Goal: Task Accomplishment & Management: Manage account settings

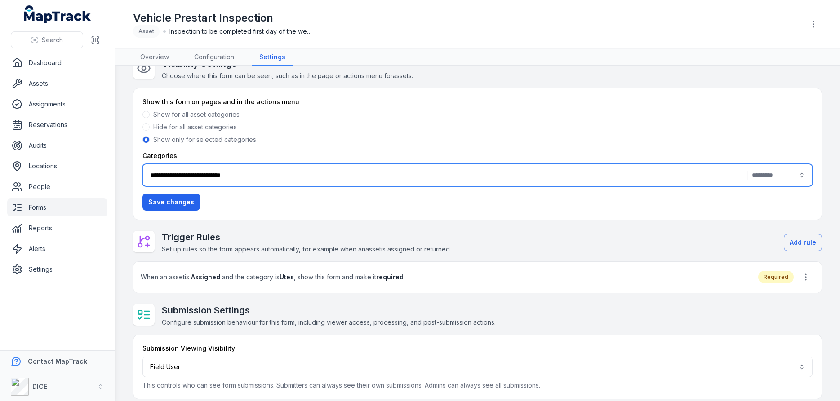
scroll to position [28, 0]
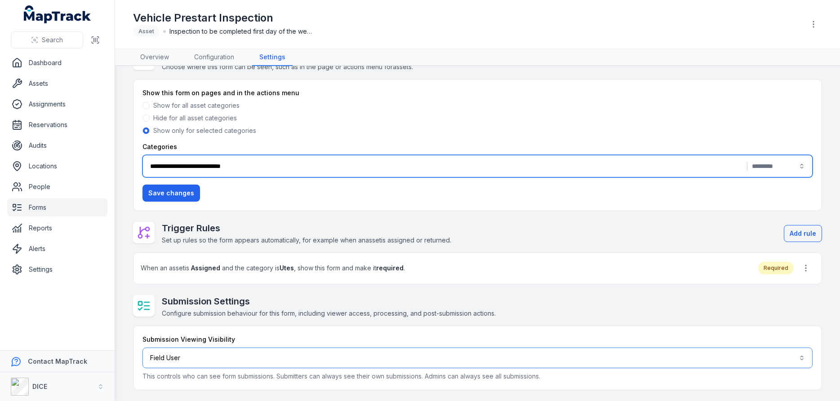
click at [186, 358] on button "Field User ******" at bounding box center [478, 358] width 670 height 21
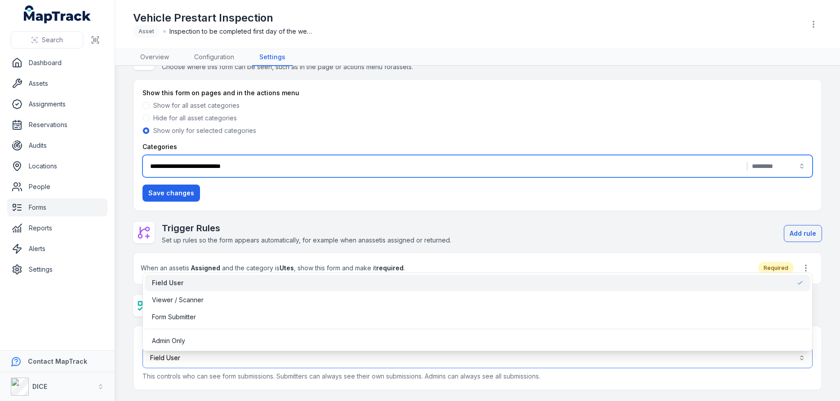
click at [186, 358] on button "Field User ******" at bounding box center [478, 358] width 670 height 21
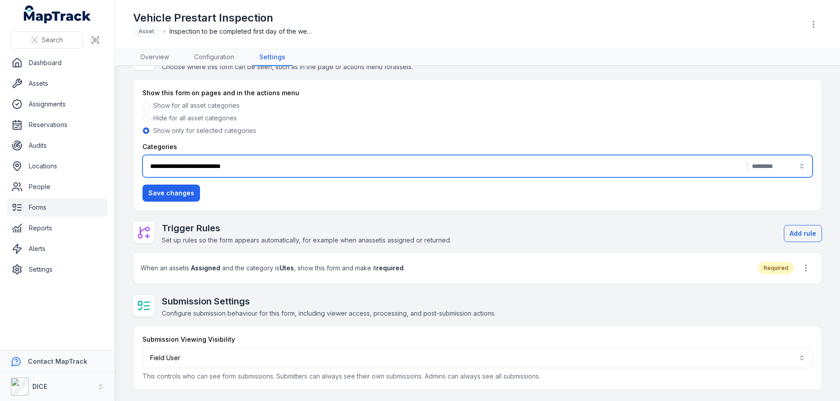
click at [363, 335] on div "Submission Viewing Visibility Field User ****** This controls who can see form …" at bounding box center [478, 358] width 688 height 64
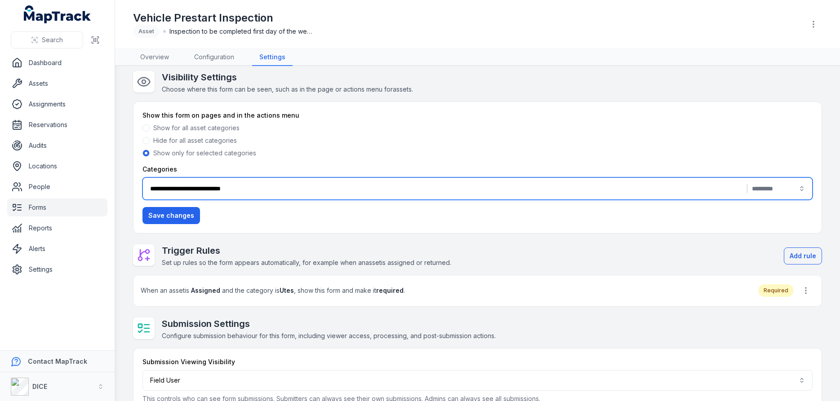
scroll to position [0, 0]
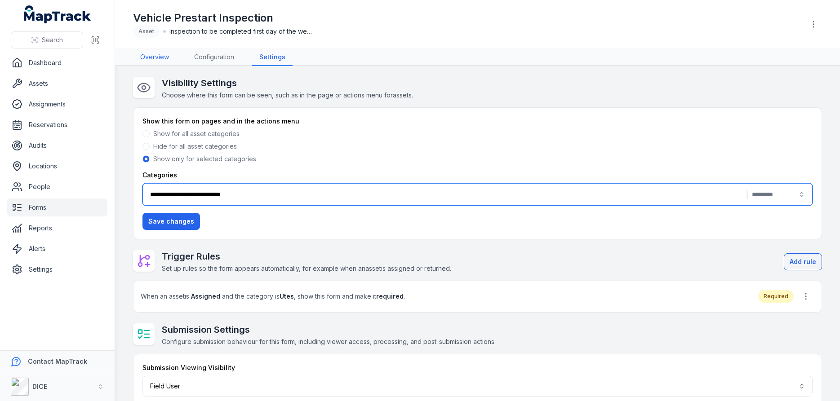
click at [155, 56] on link "Overview" at bounding box center [154, 57] width 43 height 17
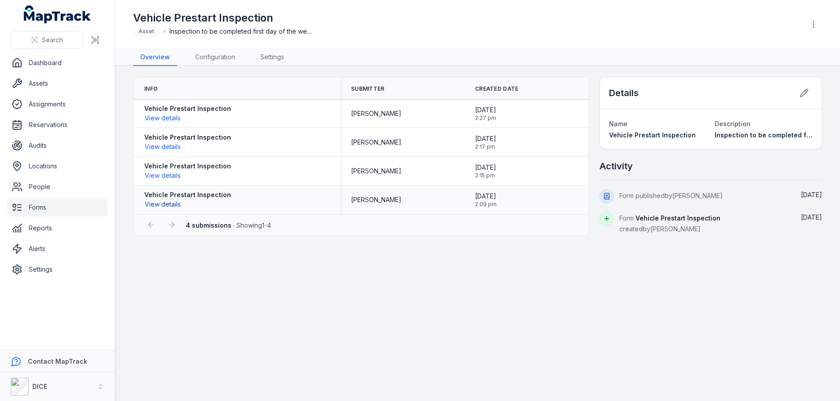
click at [171, 204] on button "View details" at bounding box center [162, 205] width 37 height 10
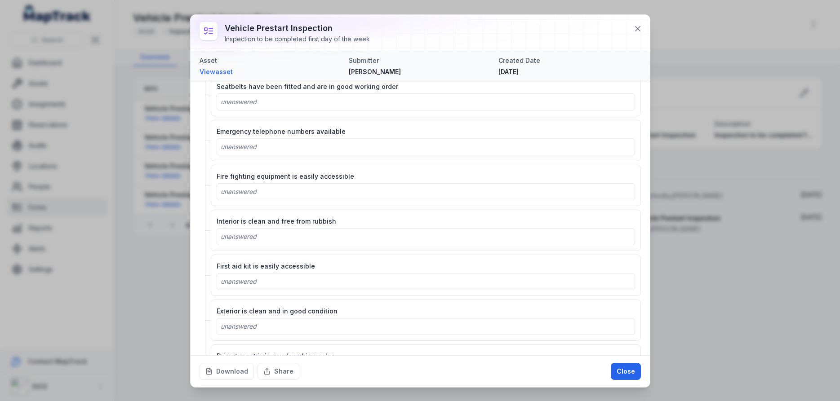
scroll to position [1245, 0]
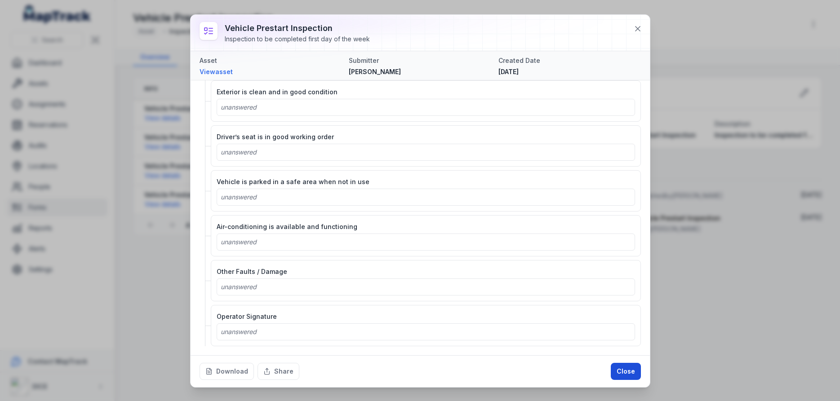
click at [628, 370] on button "Close" at bounding box center [626, 371] width 30 height 17
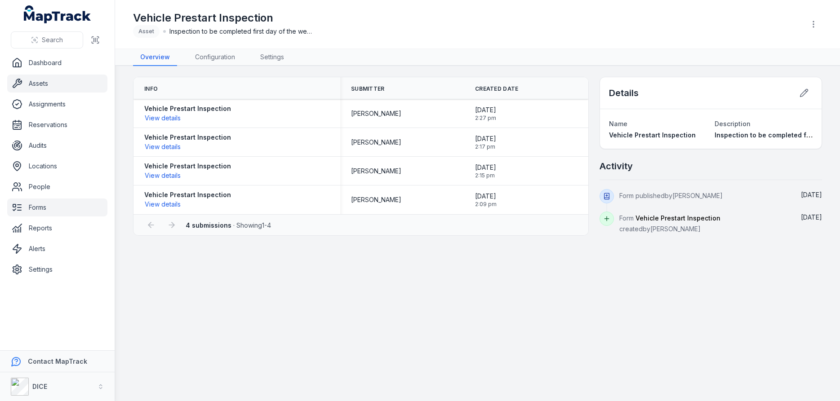
click at [41, 85] on link "Assets" at bounding box center [57, 84] width 100 height 18
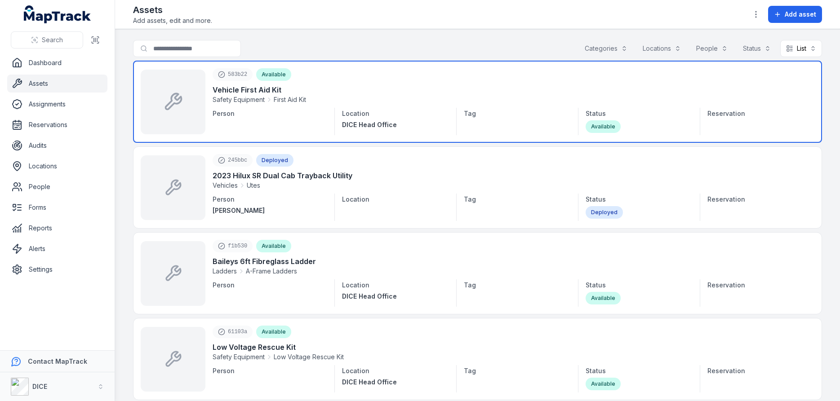
click at [276, 90] on link at bounding box center [477, 102] width 689 height 82
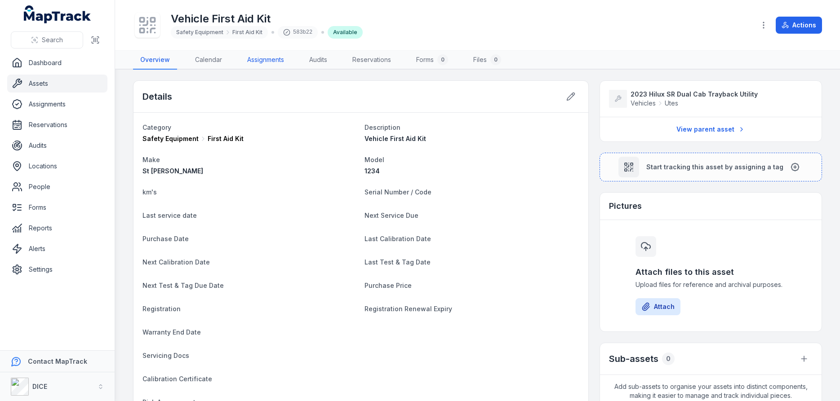
click at [270, 59] on link "Assignments" at bounding box center [265, 60] width 51 height 19
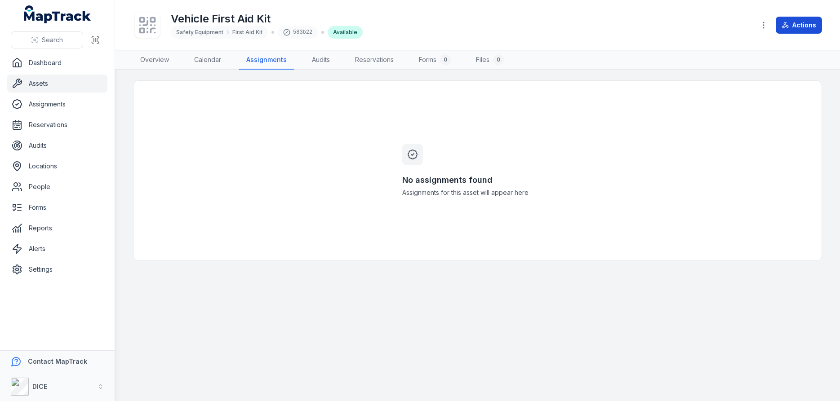
click at [803, 23] on button "Actions" at bounding box center [799, 25] width 46 height 17
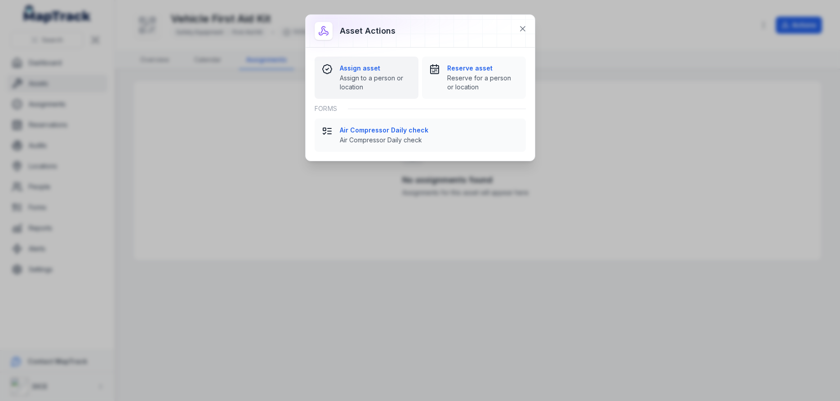
click at [352, 69] on strong "Assign asset" at bounding box center [375, 68] width 71 height 9
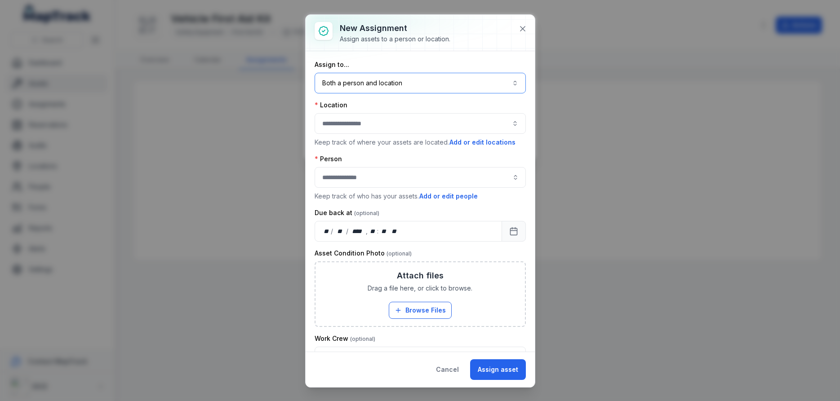
click at [414, 83] on button "Both a person and location ****" at bounding box center [420, 83] width 211 height 21
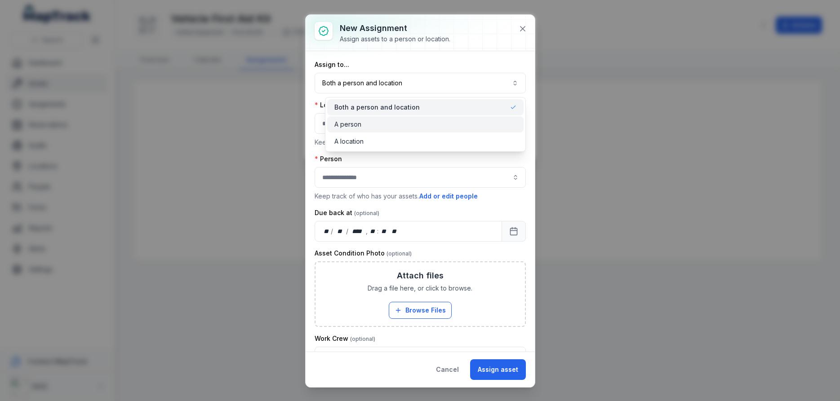
click at [353, 126] on span "A person" at bounding box center [347, 124] width 27 height 9
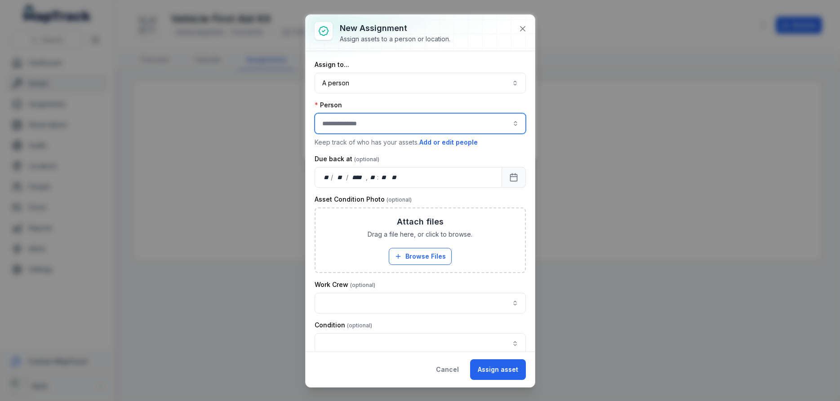
click at [356, 123] on input "assignment-add:person-label" at bounding box center [420, 123] width 211 height 21
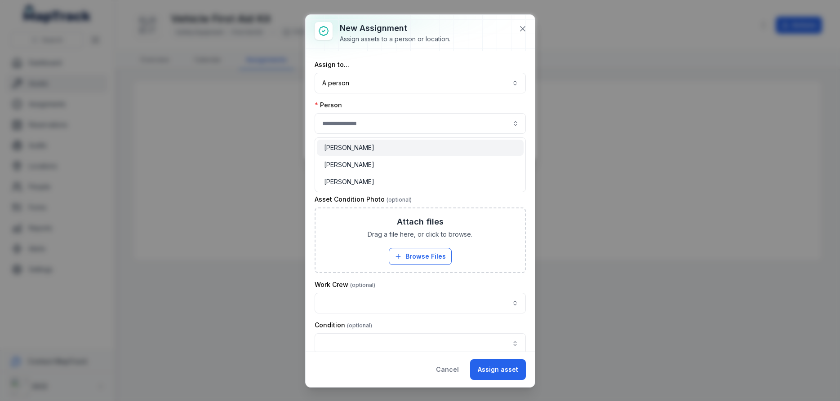
click at [375, 85] on div "Assign to... A person ****** Person Keep track of who has your assets. Add or e…" at bounding box center [420, 207] width 211 height 294
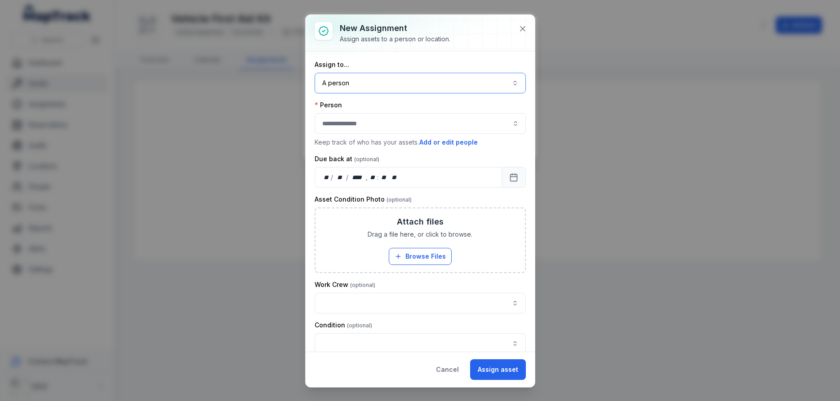
click at [369, 81] on button "A person ******" at bounding box center [420, 83] width 211 height 21
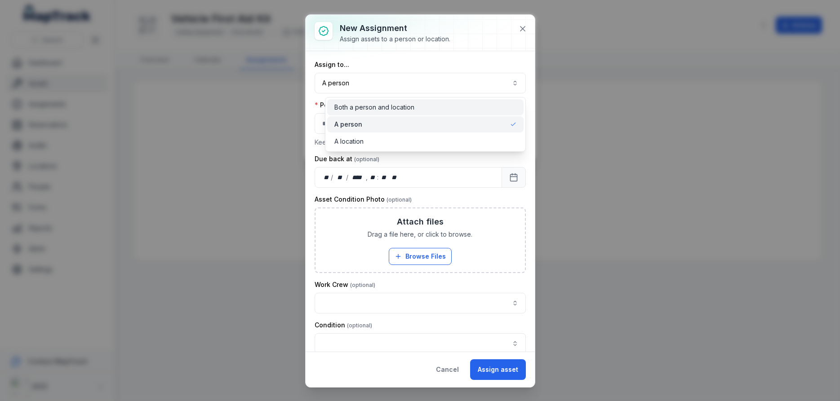
click at [360, 107] on span "Both a person and location" at bounding box center [374, 107] width 80 height 9
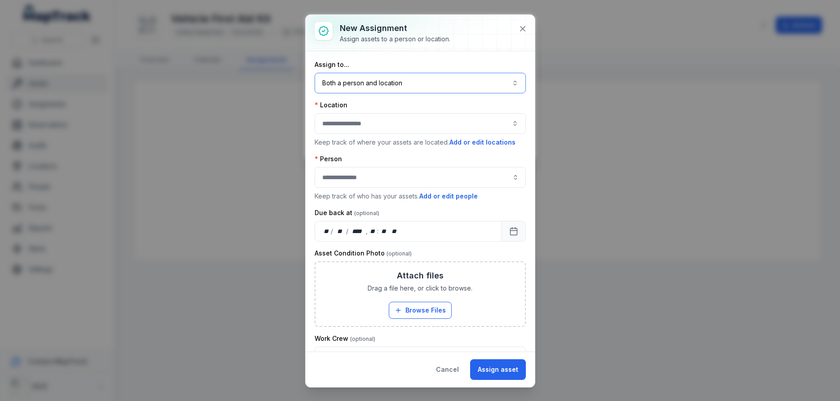
click at [369, 125] on button "button" at bounding box center [420, 123] width 211 height 21
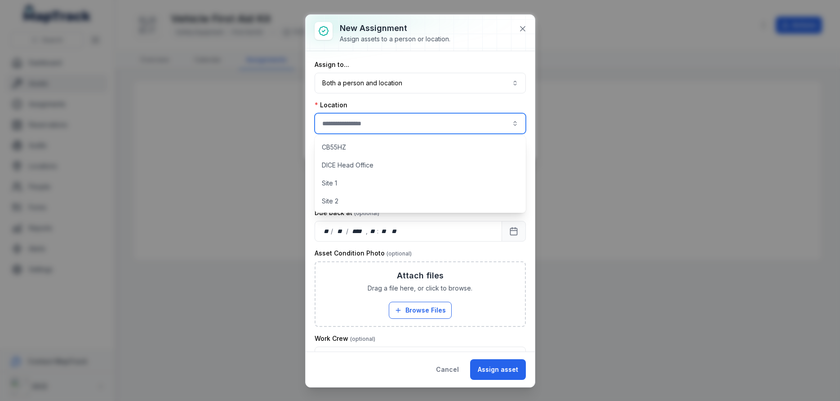
click at [369, 125] on button "button" at bounding box center [420, 123] width 211 height 21
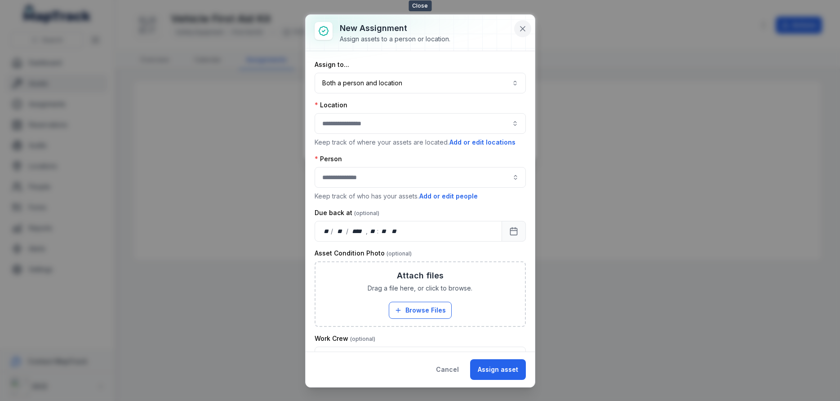
click at [522, 28] on icon at bounding box center [523, 29] width 4 height 4
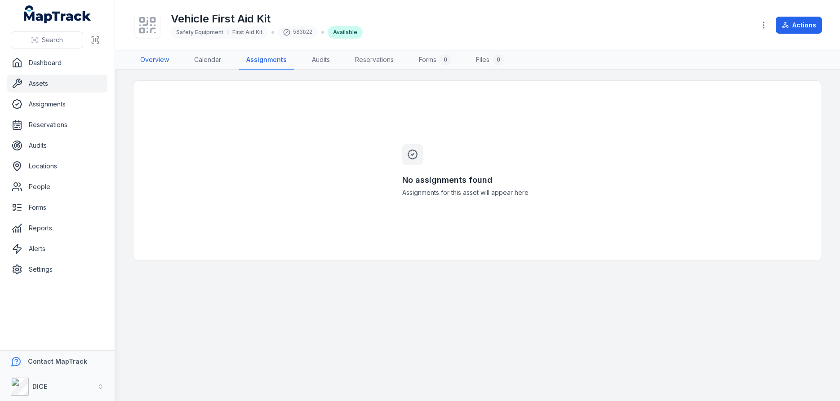
click at [158, 60] on link "Overview" at bounding box center [154, 60] width 43 height 19
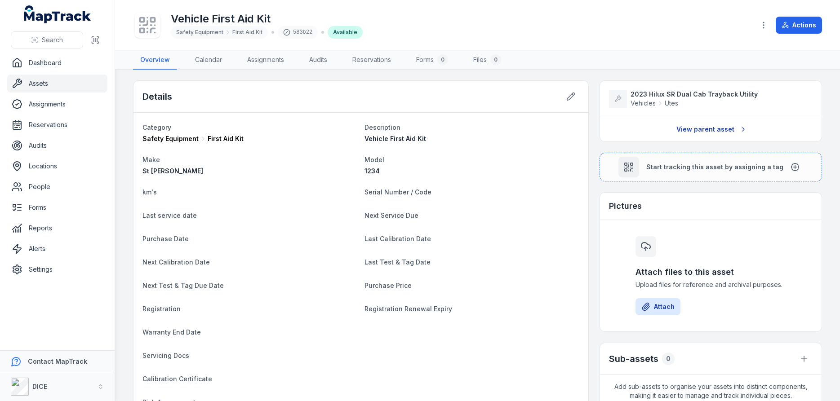
click at [708, 129] on link "View parent asset" at bounding box center [711, 129] width 80 height 17
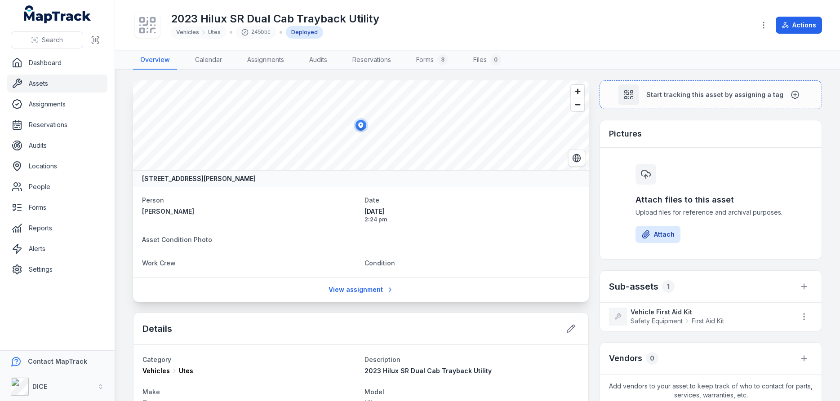
click at [42, 85] on link "Assets" at bounding box center [57, 84] width 100 height 18
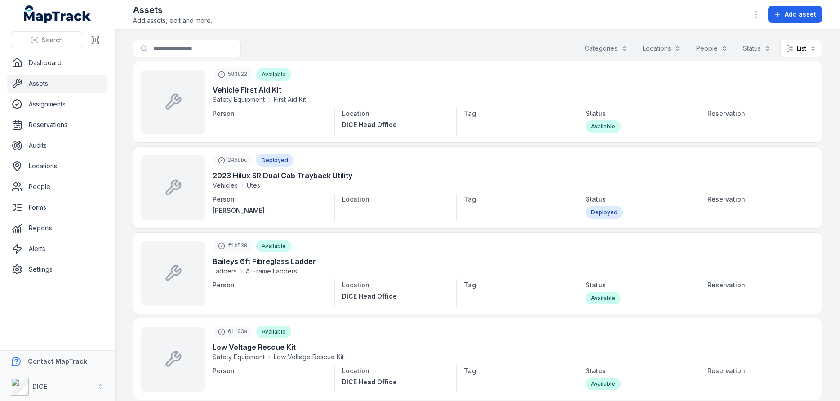
click at [601, 50] on button "Categories" at bounding box center [606, 48] width 54 height 17
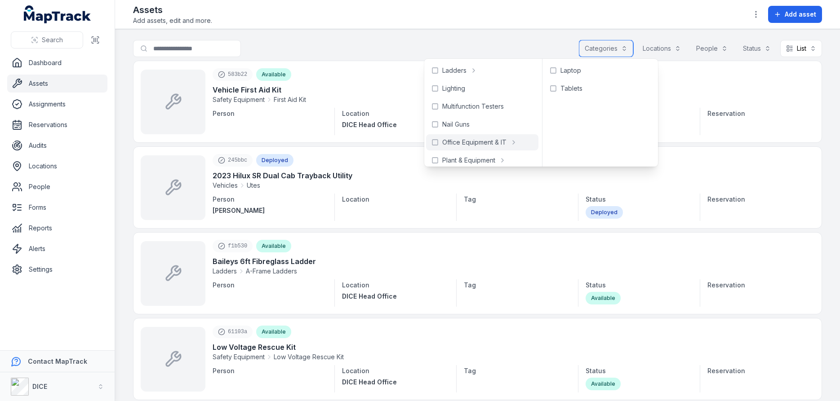
scroll to position [324, 0]
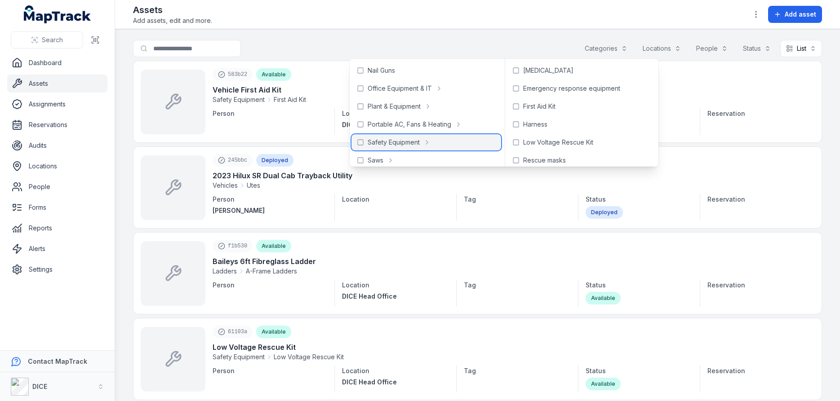
click at [360, 143] on icon at bounding box center [360, 142] width 7 height 7
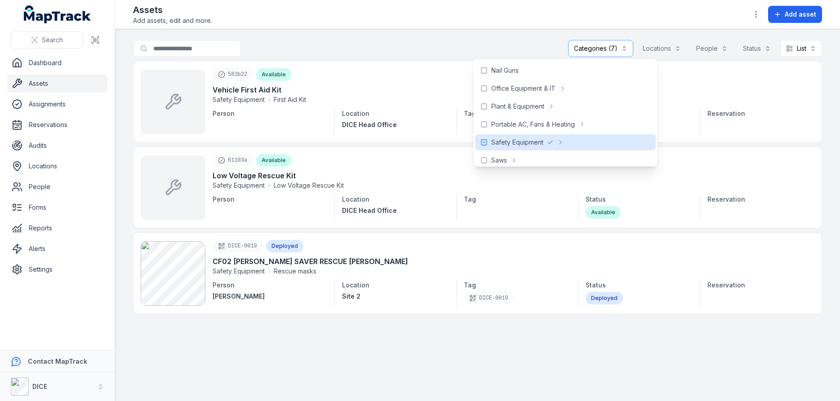
click at [417, 44] on div "**********" at bounding box center [477, 50] width 689 height 21
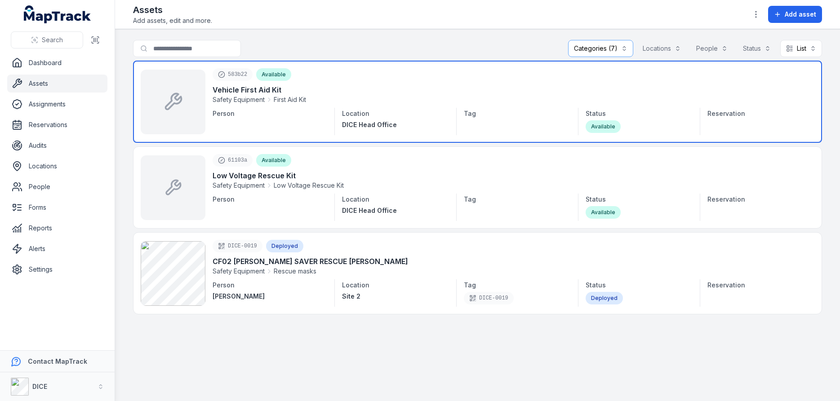
click at [245, 90] on link at bounding box center [477, 102] width 689 height 82
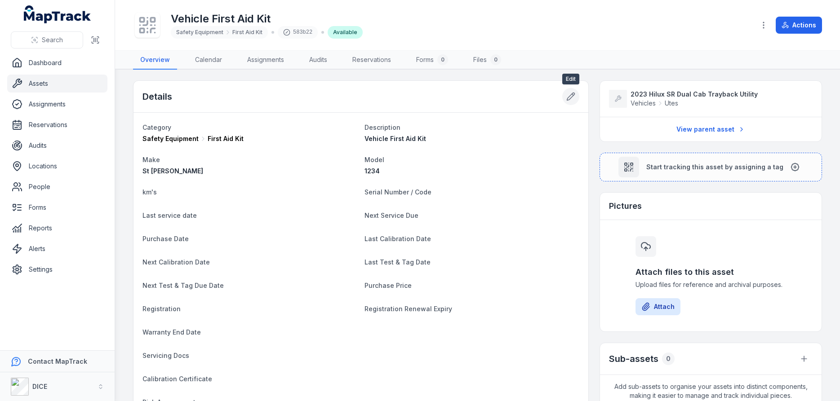
click at [570, 96] on icon at bounding box center [571, 97] width 8 height 8
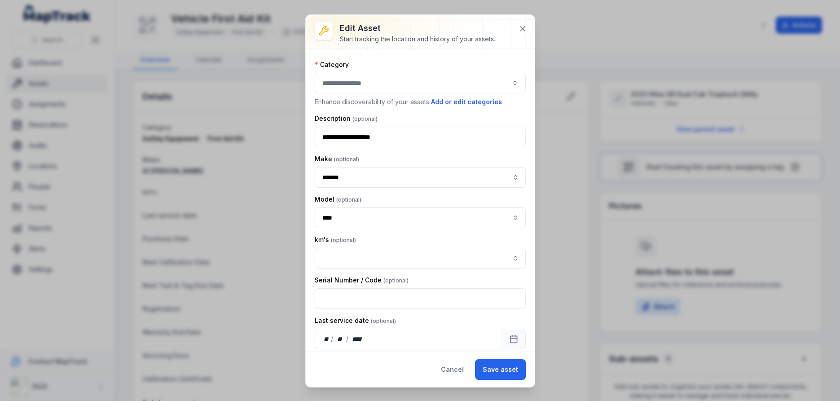
type input "**********"
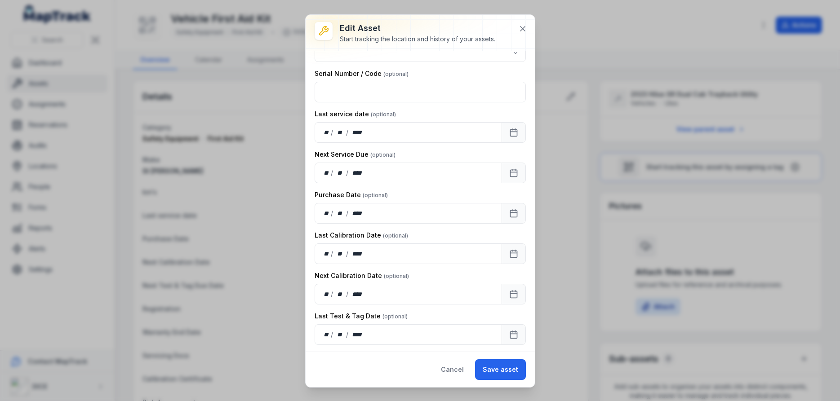
scroll to position [216, 0]
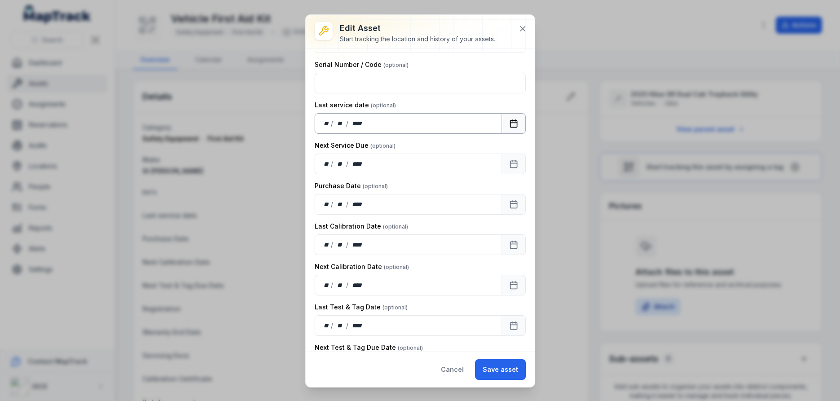
click at [514, 122] on icon "Calendar" at bounding box center [513, 123] width 9 height 9
click at [514, 165] on icon "Calendar" at bounding box center [513, 164] width 9 height 9
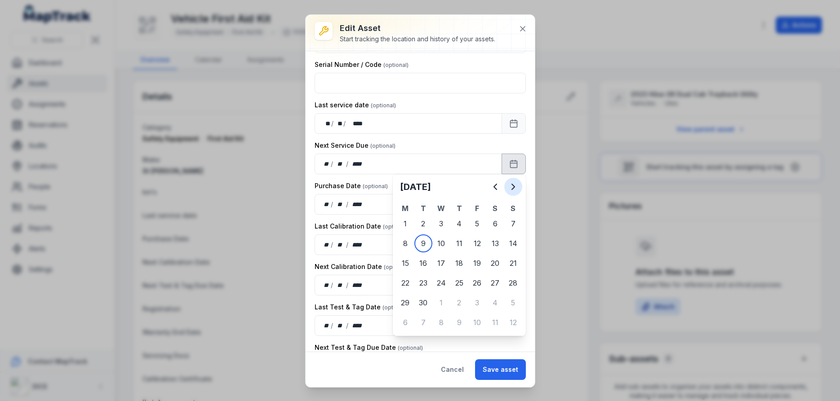
click at [514, 186] on icon "Next" at bounding box center [513, 186] width 3 height 5
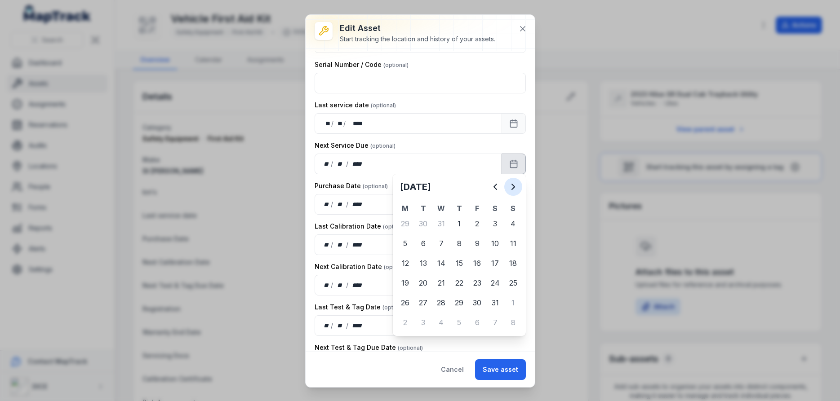
click at [514, 186] on icon "Next" at bounding box center [513, 186] width 3 height 5
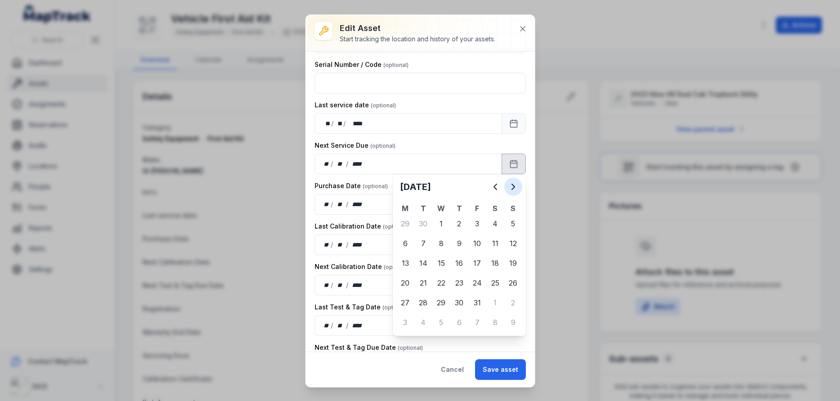
click at [514, 186] on icon "Next" at bounding box center [513, 186] width 3 height 5
click at [495, 187] on icon "Previous" at bounding box center [495, 187] width 11 height 11
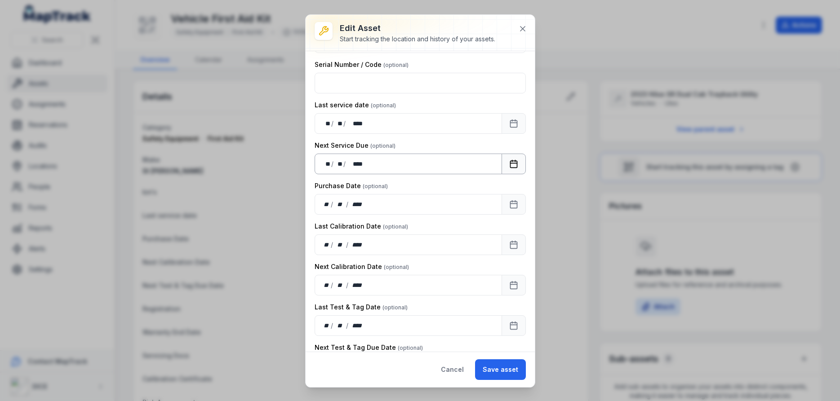
click at [515, 165] on icon "Calendar" at bounding box center [513, 164] width 9 height 9
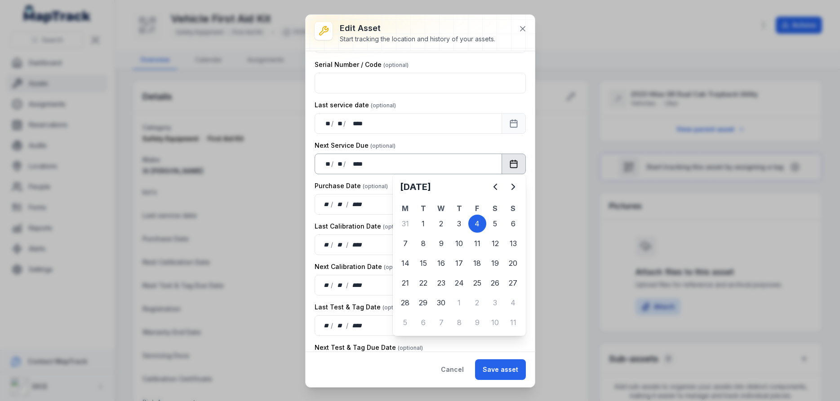
click at [515, 165] on icon "Calendar" at bounding box center [513, 164] width 9 height 9
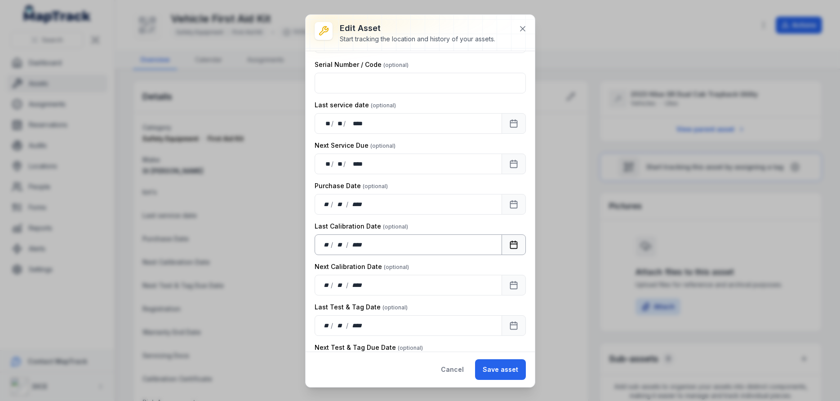
click at [514, 246] on icon "Calendar" at bounding box center [513, 244] width 9 height 9
click at [514, 286] on icon "Calendar" at bounding box center [513, 285] width 9 height 9
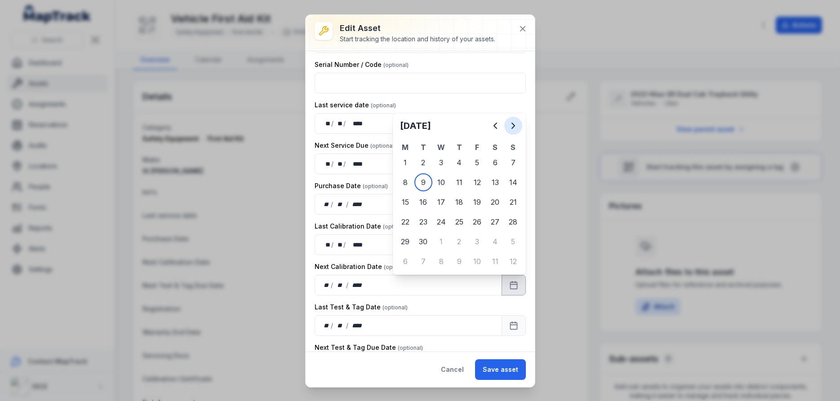
click at [513, 124] on icon "Next" at bounding box center [513, 125] width 3 height 5
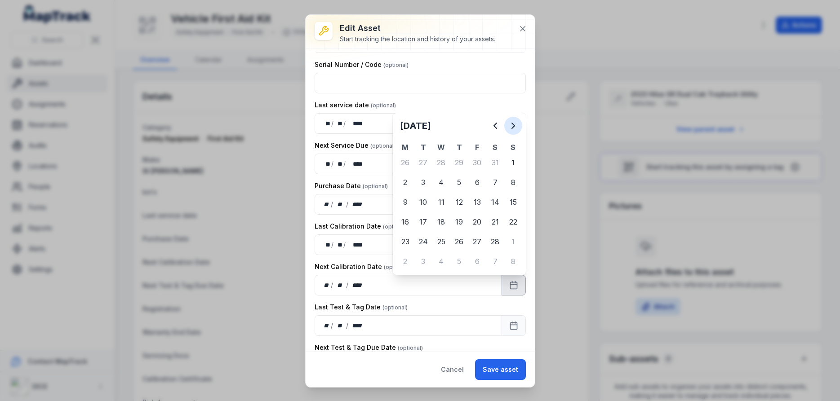
click at [513, 124] on icon "Next" at bounding box center [513, 125] width 3 height 5
click at [512, 124] on icon "Next" at bounding box center [513, 125] width 3 height 5
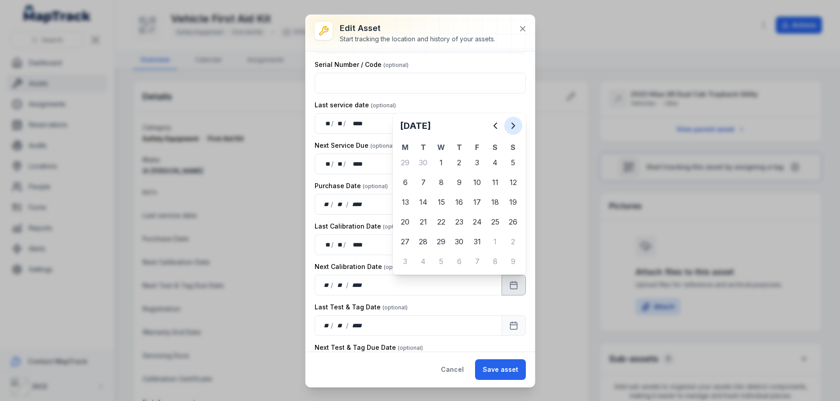
click at [512, 124] on icon "Next" at bounding box center [513, 125] width 3 height 5
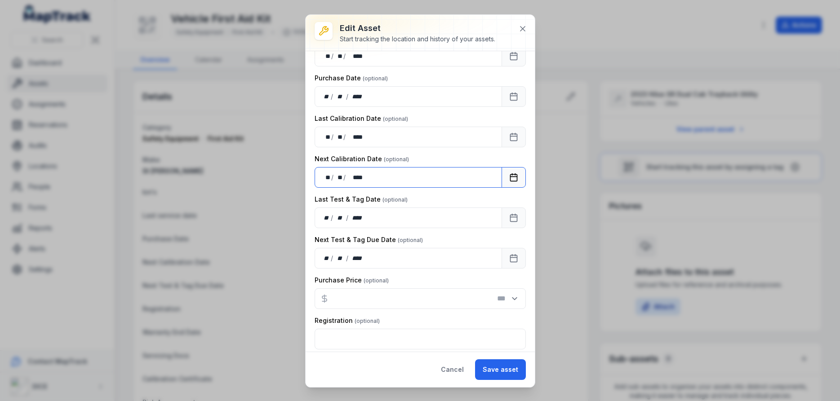
scroll to position [378, 0]
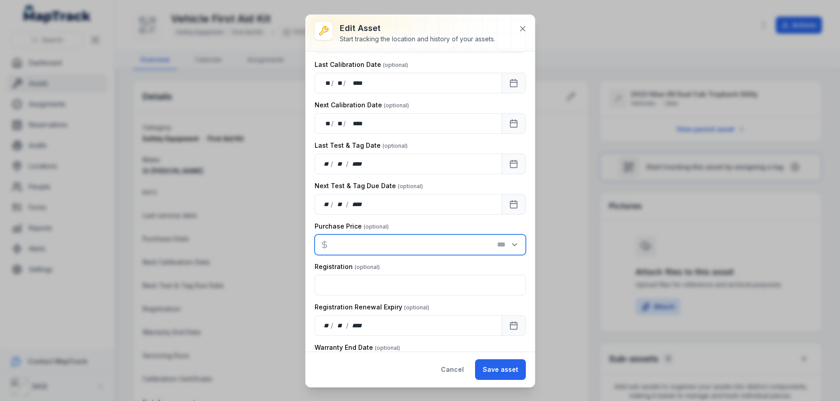
click at [366, 248] on input "number" at bounding box center [420, 245] width 211 height 21
type input "***"
click at [454, 306] on div "Registration Renewal Expiry" at bounding box center [420, 307] width 211 height 9
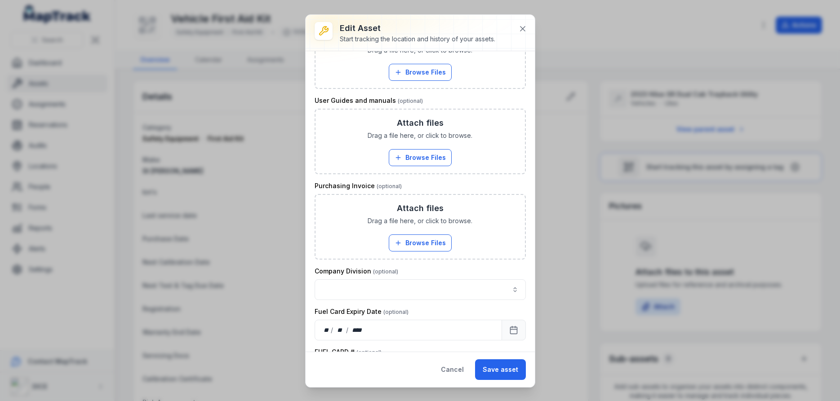
scroll to position [960, 0]
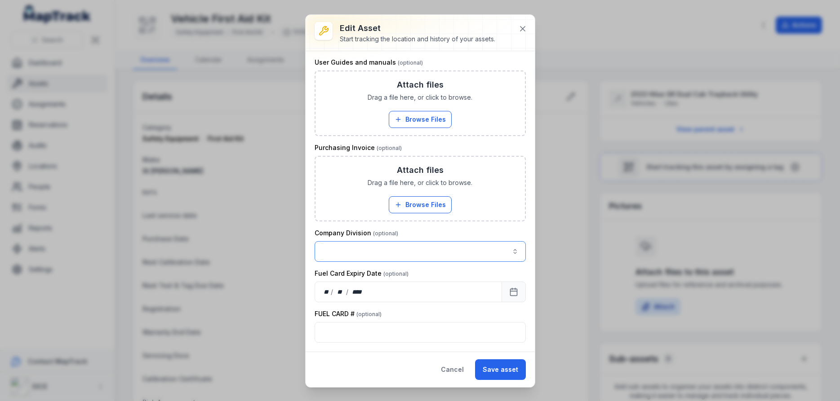
click at [489, 248] on button "button" at bounding box center [420, 251] width 211 height 21
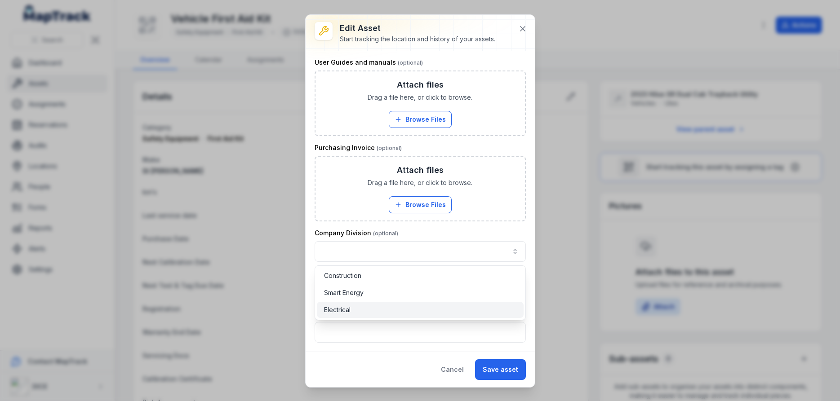
click at [338, 309] on span "Electrical" at bounding box center [337, 310] width 27 height 9
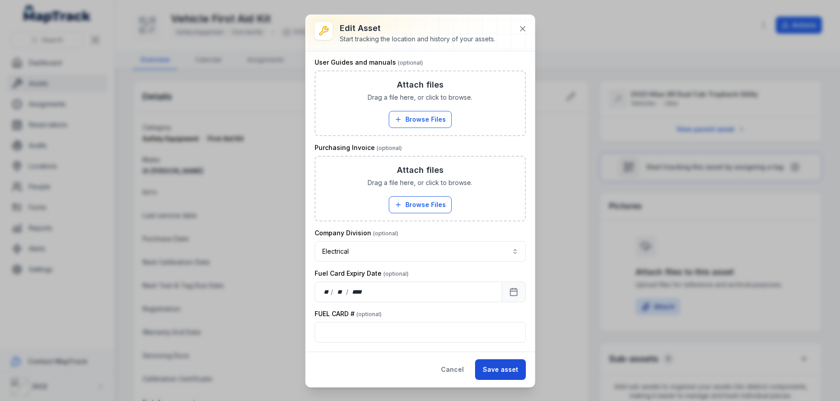
click at [496, 370] on button "Save asset" at bounding box center [500, 370] width 51 height 21
